Goal: Transaction & Acquisition: Purchase product/service

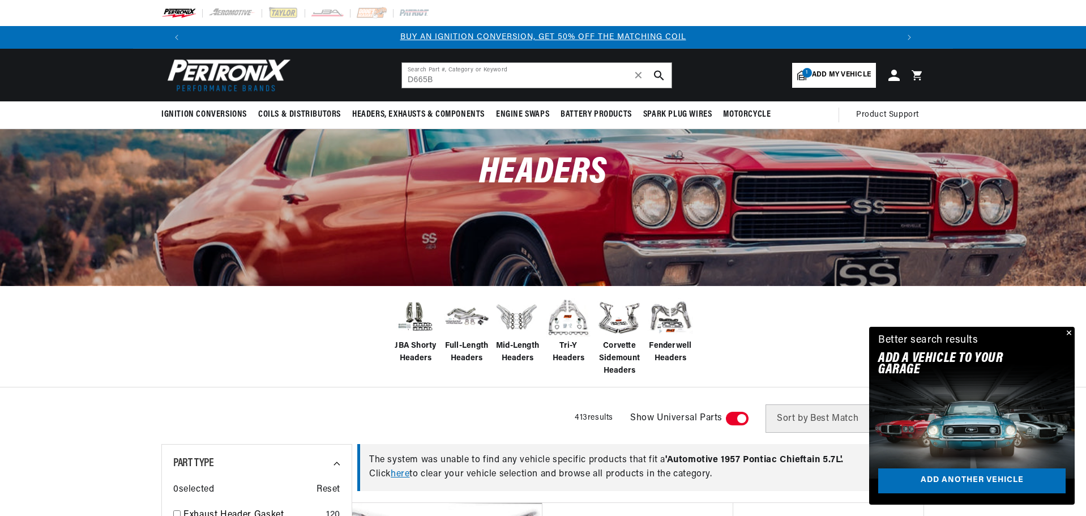
type input "D665B"
click at [658, 77] on use "search button" at bounding box center [659, 75] width 10 height 10
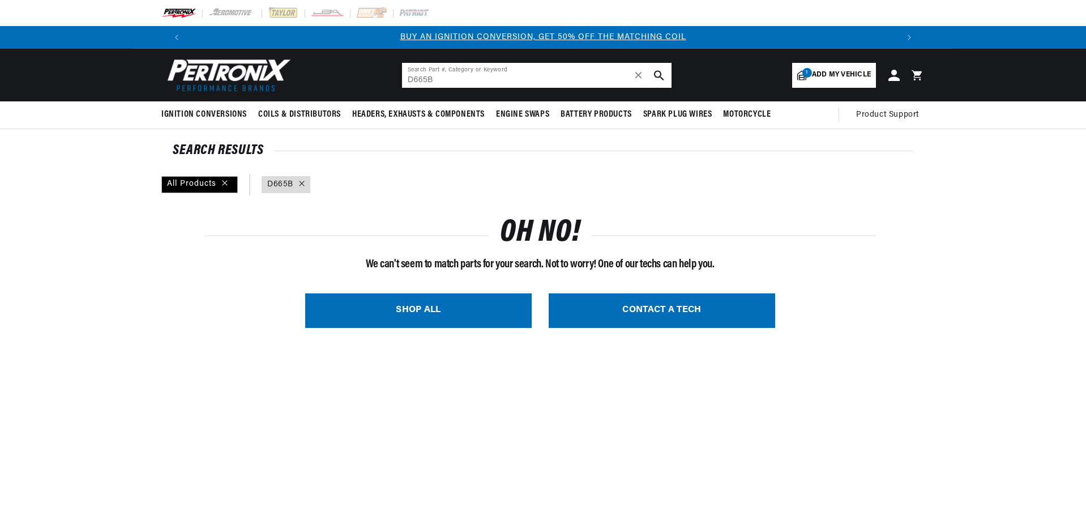
click at [461, 80] on input "D665B" at bounding box center [537, 75] width 270 height 25
click at [410, 81] on input "D665B" at bounding box center [537, 75] width 270 height 25
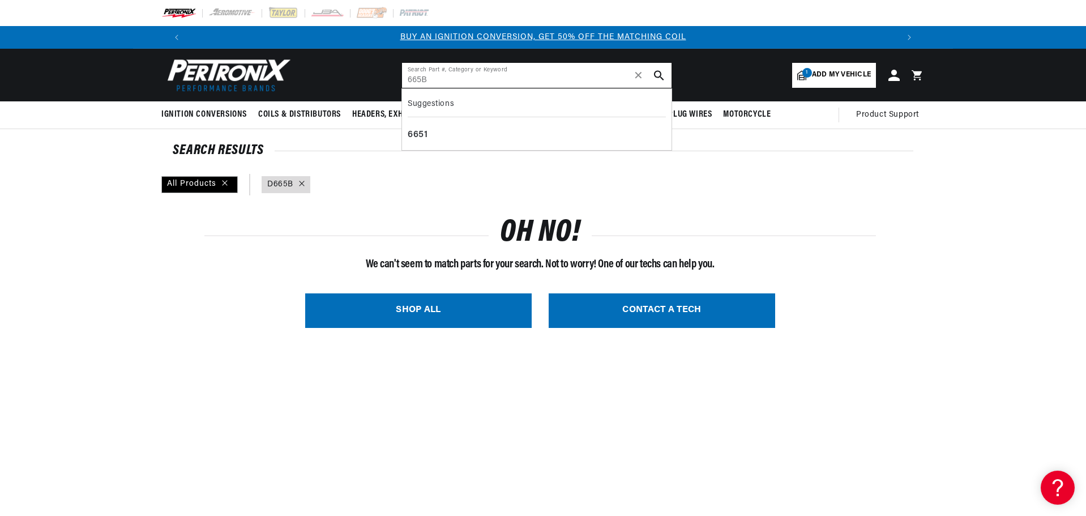
type input "665B"
click at [664, 71] on button "search button" at bounding box center [659, 75] width 25 height 25
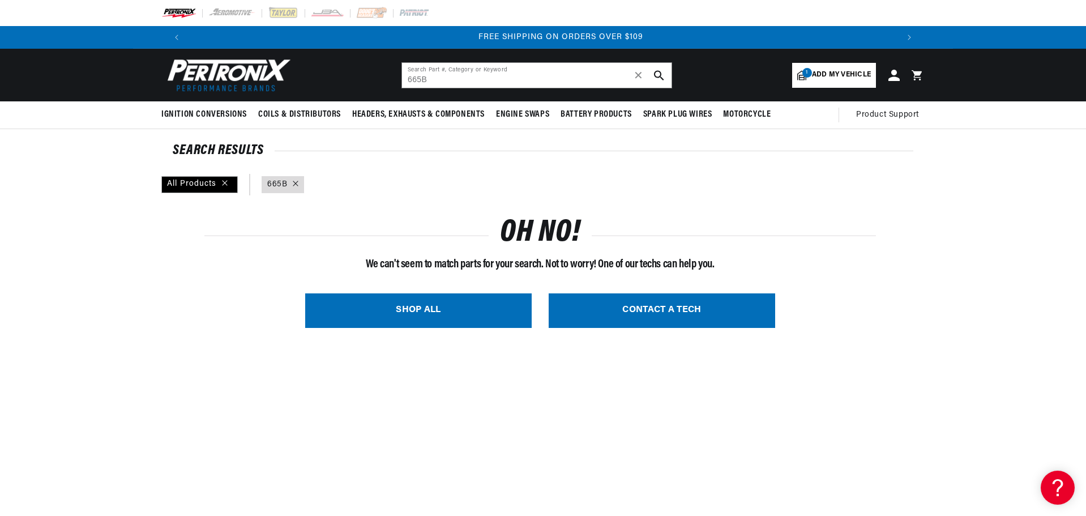
scroll to position [0, 1415]
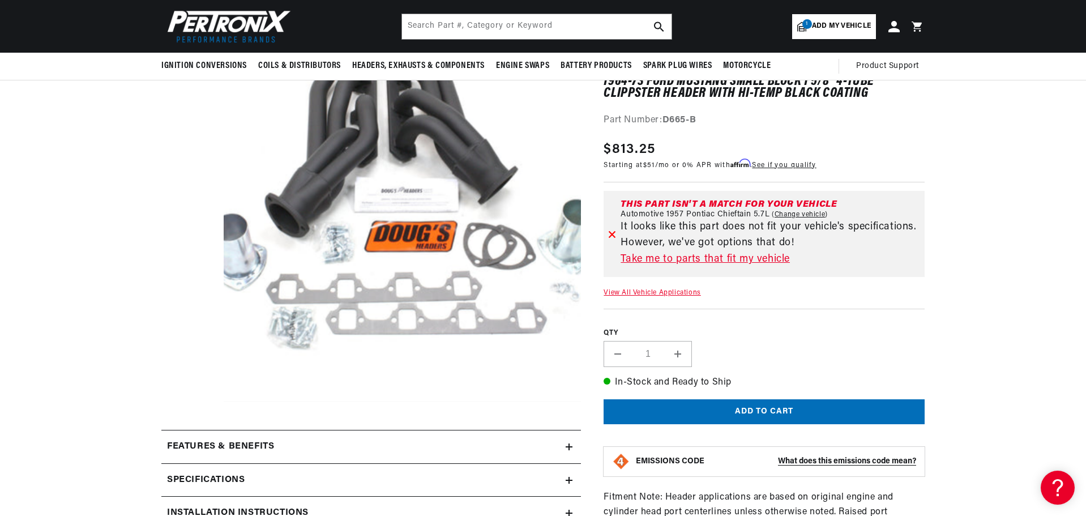
scroll to position [283, 0]
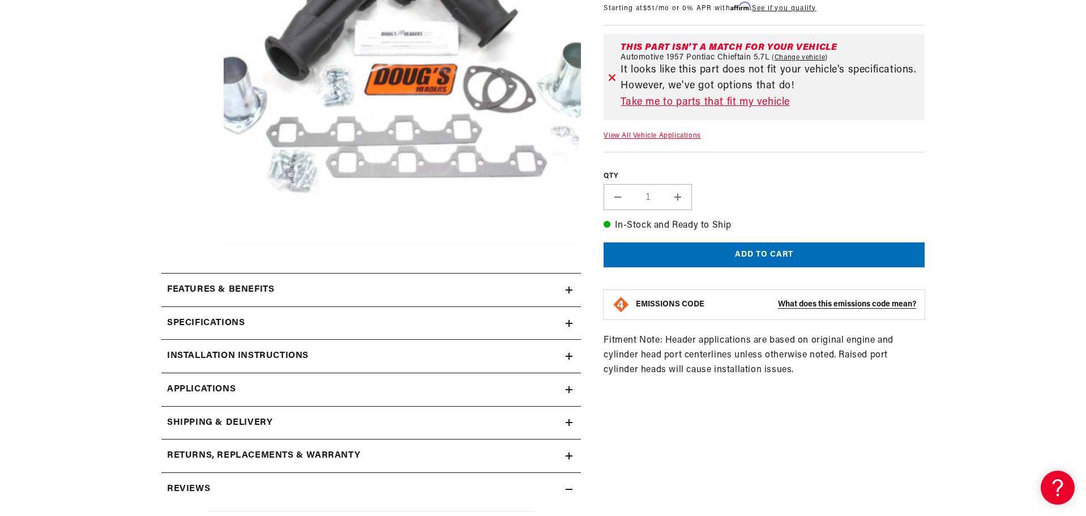
click at [280, 297] on div "Features & Benefits" at bounding box center [363, 290] width 404 height 15
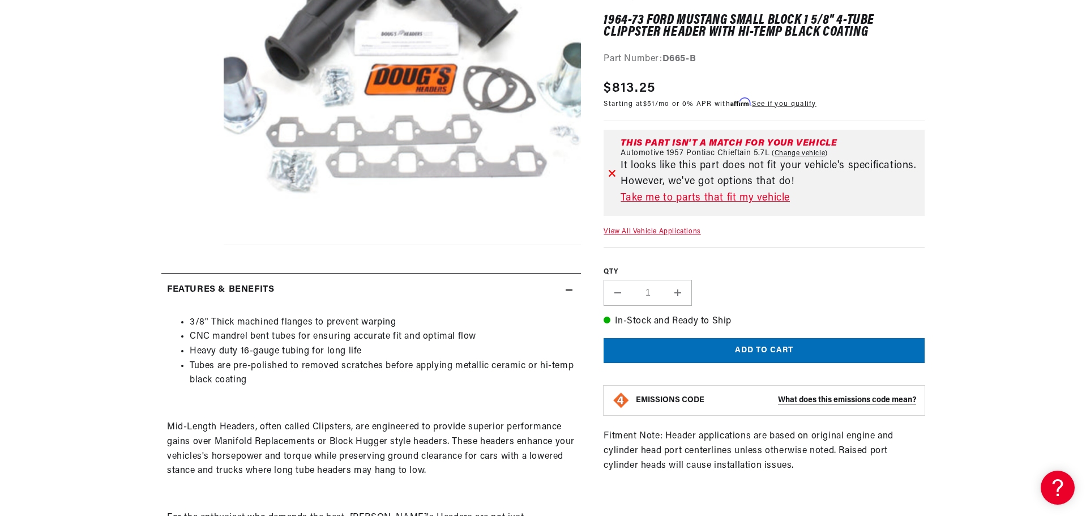
click at [292, 289] on div "Features & Benefits" at bounding box center [363, 290] width 404 height 15
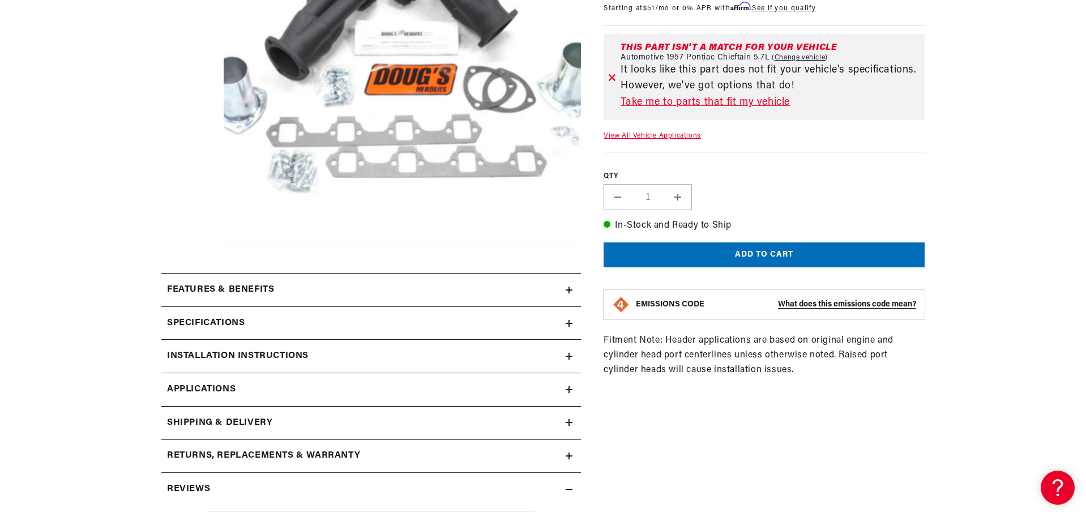
click at [276, 317] on div "Specifications" at bounding box center [363, 323] width 404 height 15
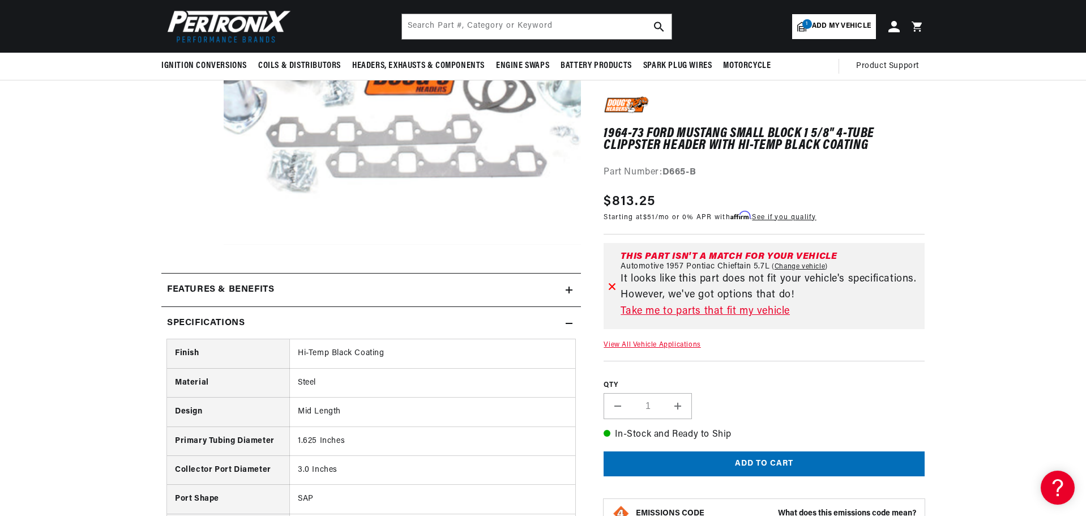
click at [343, 313] on summary "Specifications" at bounding box center [371, 323] width 420 height 33
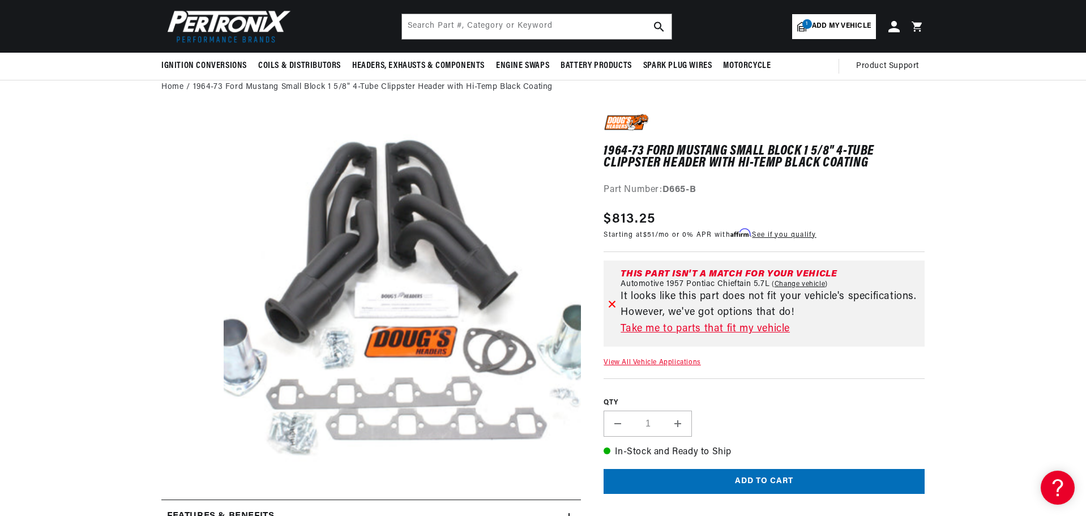
scroll to position [0, 1336]
